Goal: Transaction & Acquisition: Purchase product/service

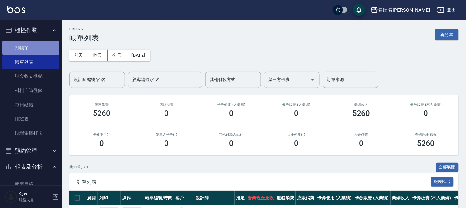
click at [37, 47] on link "打帳單" at bounding box center [30, 48] width 57 height 14
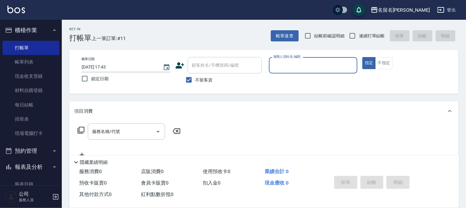
click at [319, 73] on div "服務人員姓名/編號" at bounding box center [313, 65] width 89 height 16
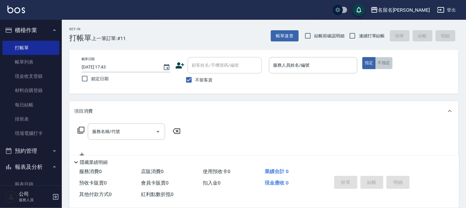
click at [384, 64] on button "不指定" at bounding box center [383, 63] width 17 height 12
click at [332, 56] on div "帳單日期 [DATE] 17:43 鎖定日期 顧客姓名/手機號碼/編號 顧客姓名/手機號碼/編號 不留客資 服務人員姓名/編號 服務人員姓名/編號 指定 不指定" at bounding box center [263, 72] width 389 height 44
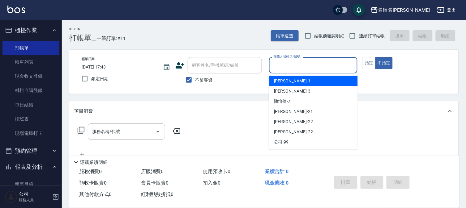
click at [279, 65] on input "服務人員姓名/編號" at bounding box center [313, 65] width 83 height 11
type input "[PERSON_NAME]-7"
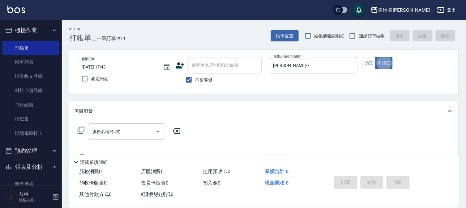
type button "false"
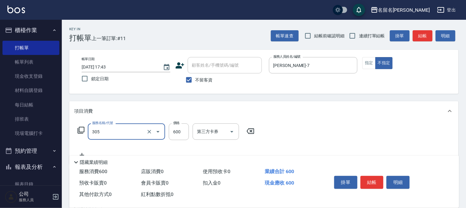
type input "洗+剪(一般)(305)"
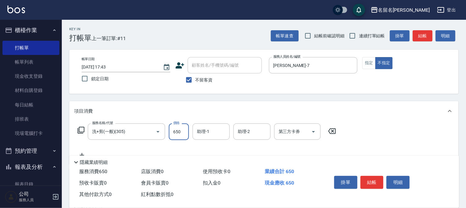
type input "650"
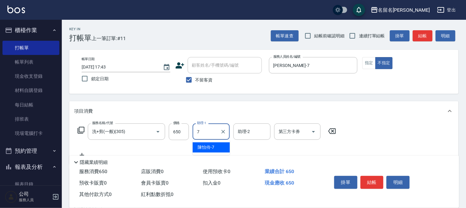
type input "[PERSON_NAME]-7"
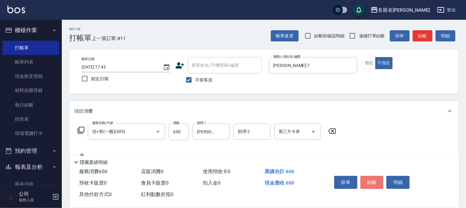
click at [368, 177] on button "結帳" at bounding box center [371, 182] width 23 height 13
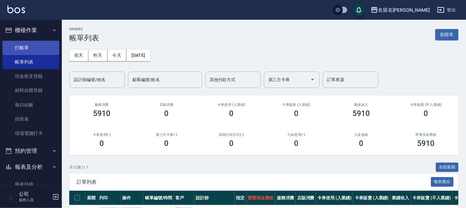
click at [41, 50] on link "打帳單" at bounding box center [30, 48] width 57 height 14
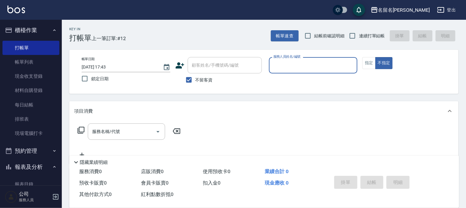
drag, startPoint x: 292, startPoint y: 73, endPoint x: 293, endPoint y: 79, distance: 6.1
click at [293, 76] on div "服務人員姓名/編號 服務人員姓名/編號" at bounding box center [313, 68] width 89 height 23
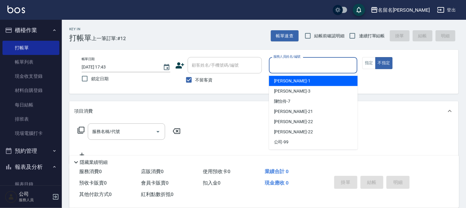
click at [291, 70] on input "服務人員姓名/編號" at bounding box center [313, 65] width 83 height 11
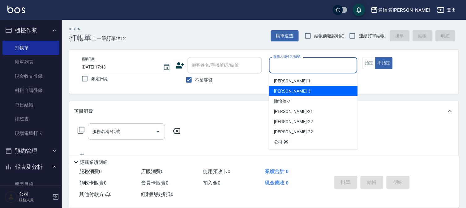
click at [290, 90] on span "[PERSON_NAME]-3" at bounding box center [292, 91] width 36 height 6
type input "[PERSON_NAME]-3"
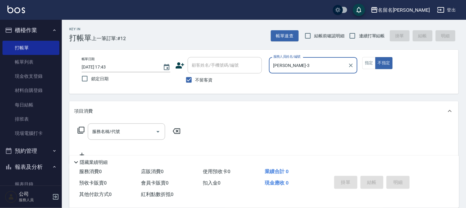
drag, startPoint x: 371, startPoint y: 60, endPoint x: 244, endPoint y: 98, distance: 132.6
click at [365, 62] on button "指定" at bounding box center [368, 63] width 13 height 12
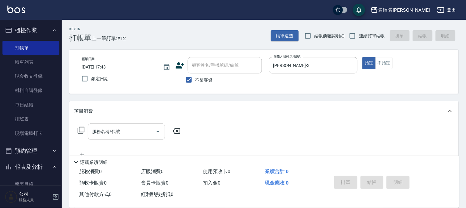
drag, startPoint x: 148, startPoint y: 133, endPoint x: 139, endPoint y: 136, distance: 9.4
click at [145, 135] on input "服務名稱/代號" at bounding box center [122, 131] width 62 height 11
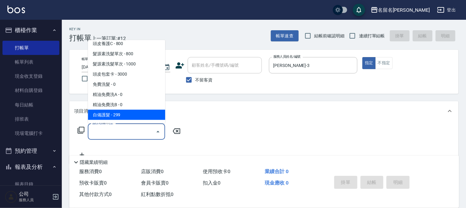
scroll to position [206, 0]
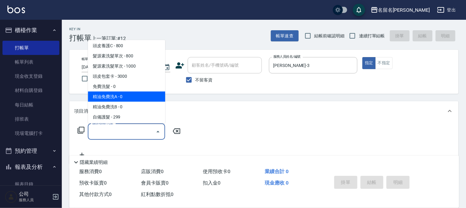
click at [153, 97] on span "精油免費洗A - 0" at bounding box center [126, 97] width 77 height 10
type input "精油免費洗A(538)"
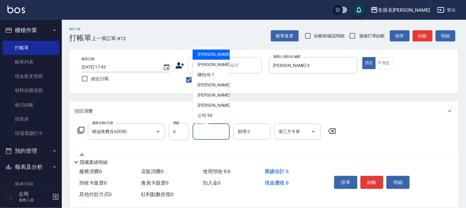
click at [209, 130] on input "助理-1" at bounding box center [211, 131] width 32 height 11
click at [221, 69] on div "[PERSON_NAME]-3" at bounding box center [210, 65] width 37 height 10
type input "[PERSON_NAME]-3"
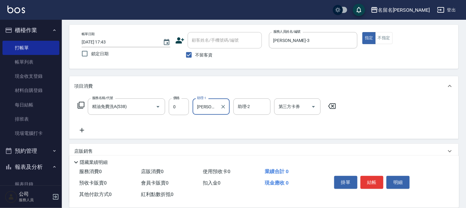
scroll to position [78, 0]
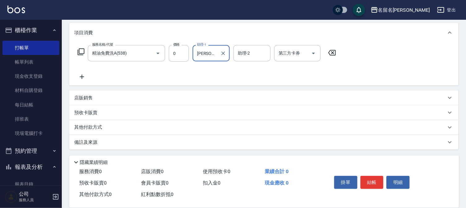
click at [79, 75] on icon at bounding box center [81, 76] width 15 height 7
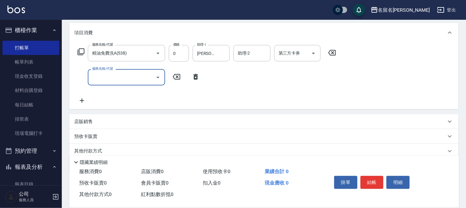
click at [108, 78] on input "服務名稱/代號" at bounding box center [122, 77] width 62 height 11
type input "免費雪恆護髮(613)"
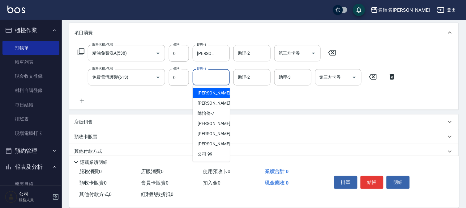
click at [225, 76] on input "助理-1" at bounding box center [211, 77] width 32 height 11
click at [216, 107] on div "[PERSON_NAME]-3" at bounding box center [210, 103] width 37 height 10
type input "[PERSON_NAME]-3"
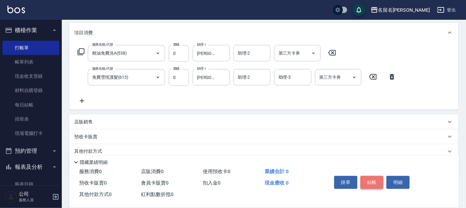
click at [373, 176] on button "結帳" at bounding box center [371, 182] width 23 height 13
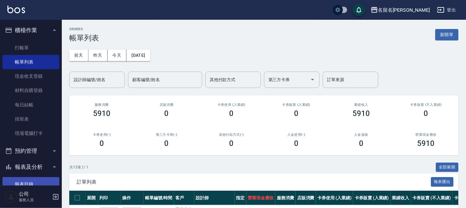
click at [25, 180] on link "報表目錄" at bounding box center [30, 184] width 57 height 14
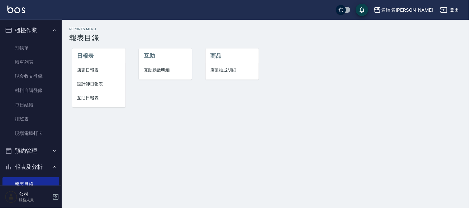
click at [99, 82] on span "設計師日報表" at bounding box center [98, 84] width 43 height 6
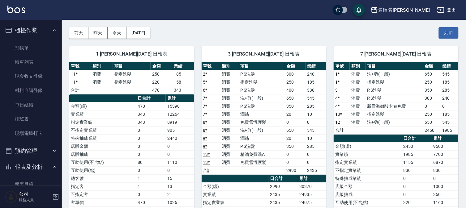
scroll to position [69, 0]
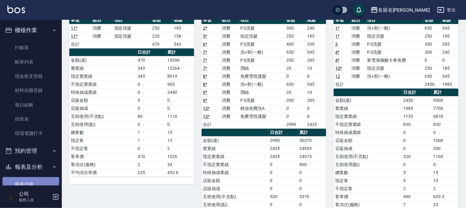
click at [29, 180] on link "報表目錄" at bounding box center [30, 184] width 57 height 14
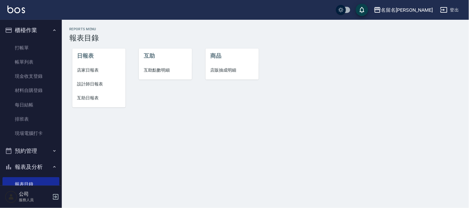
click at [84, 98] on span "互助日報表" at bounding box center [98, 98] width 43 height 6
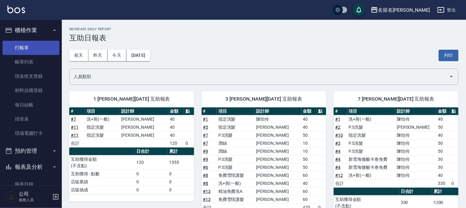
drag, startPoint x: 24, startPoint y: 48, endPoint x: 35, endPoint y: 44, distance: 11.6
click at [24, 47] on link "打帳單" at bounding box center [30, 48] width 57 height 14
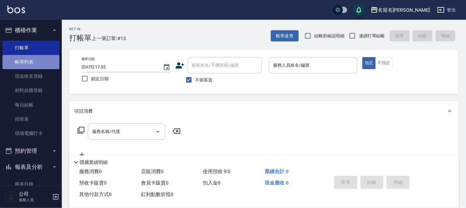
click at [34, 62] on link "帳單列表" at bounding box center [30, 62] width 57 height 14
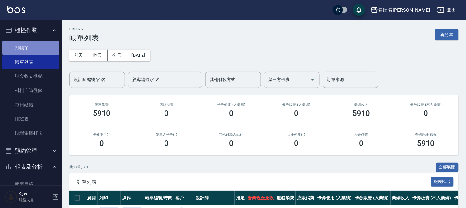
click at [33, 44] on link "打帳單" at bounding box center [30, 48] width 57 height 14
